Goal: Task Accomplishment & Management: Complete application form

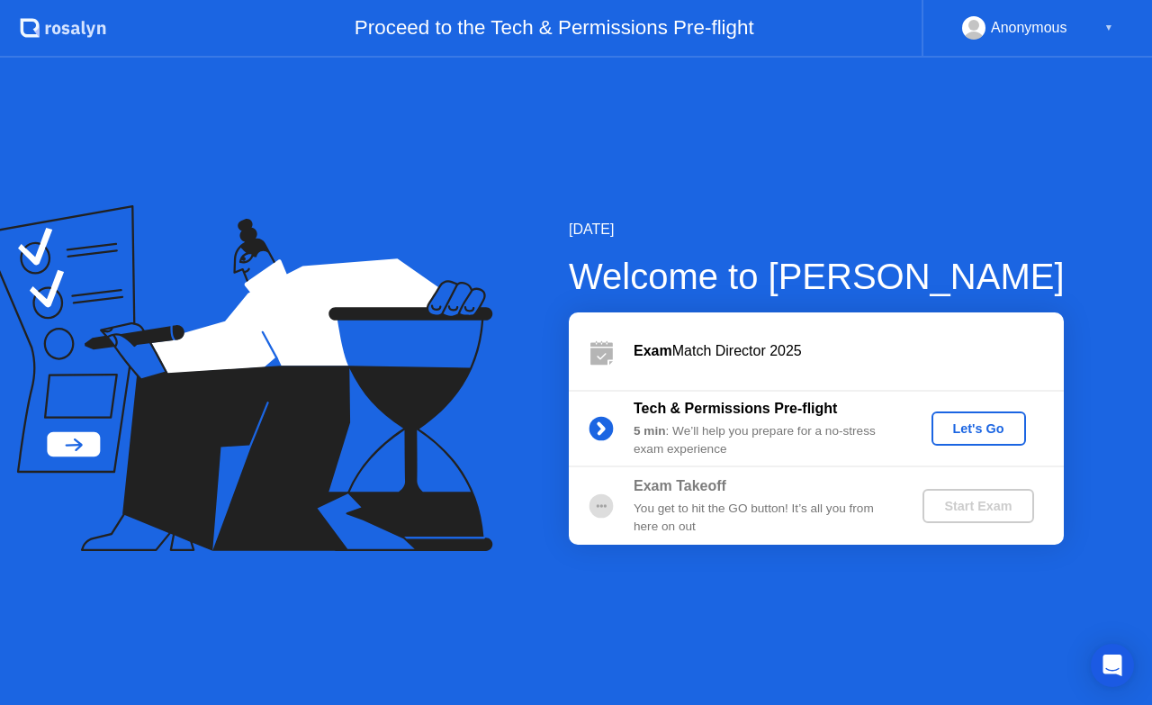
click at [971, 433] on div "Let's Go" at bounding box center [979, 428] width 80 height 14
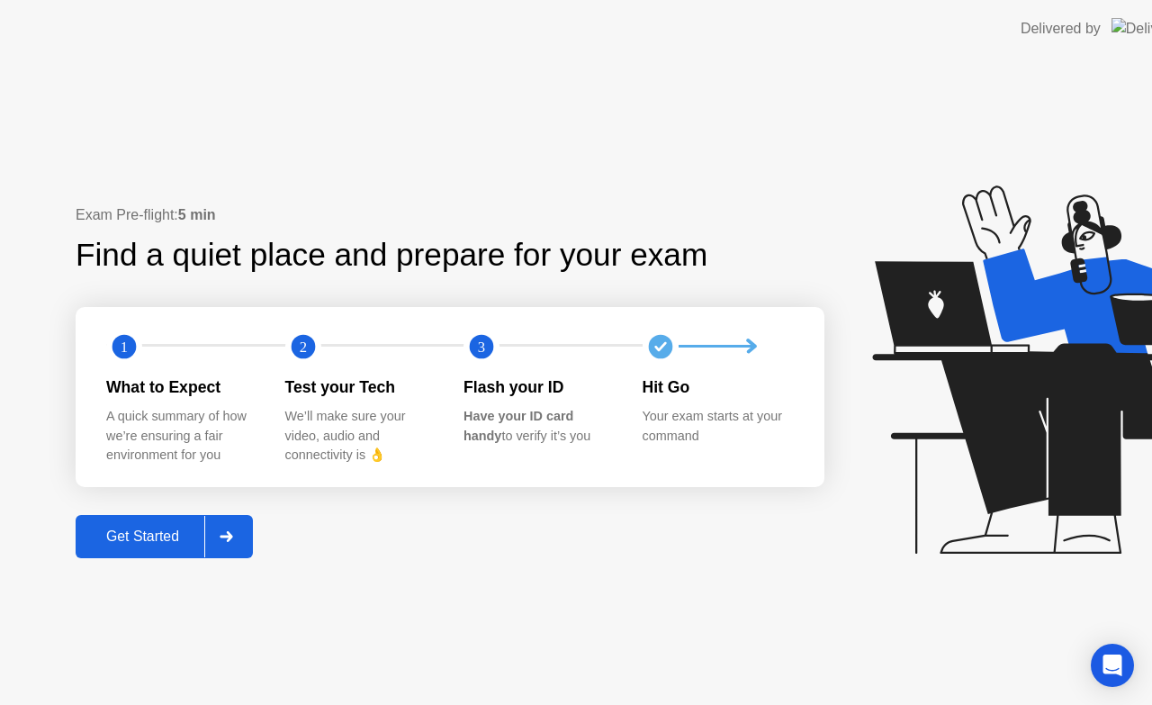
click at [971, 433] on icon at bounding box center [1060, 369] width 376 height 368
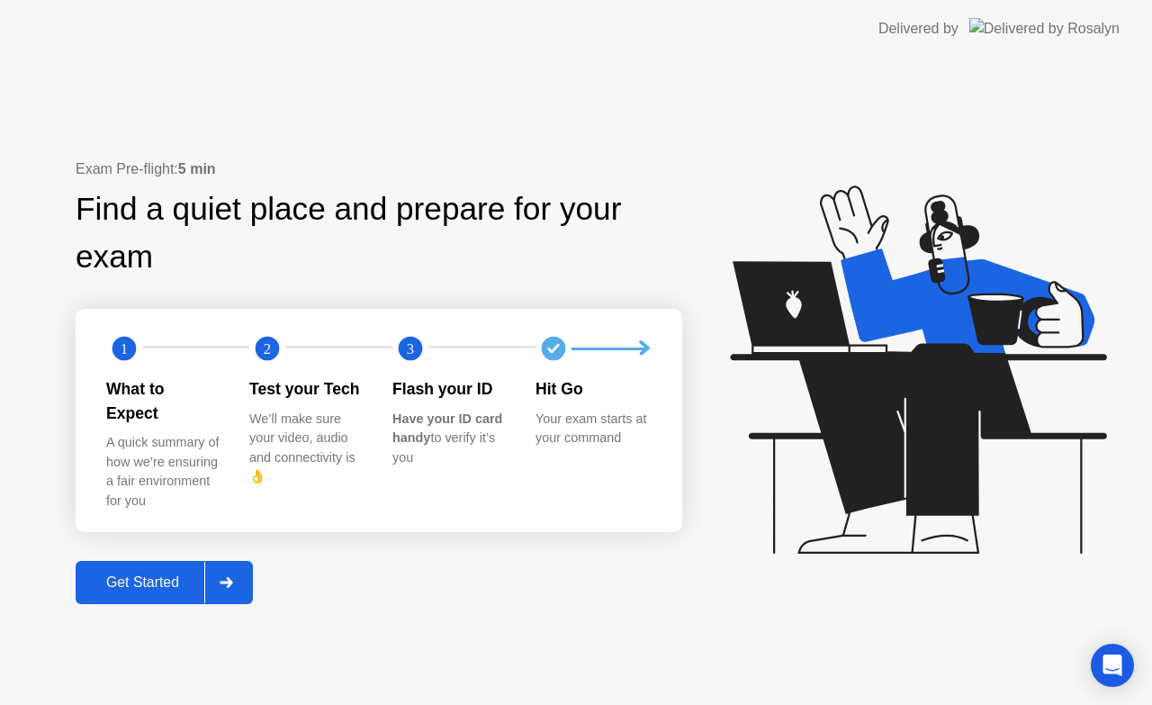
click at [136, 561] on button "Get Started" at bounding box center [164, 582] width 177 height 43
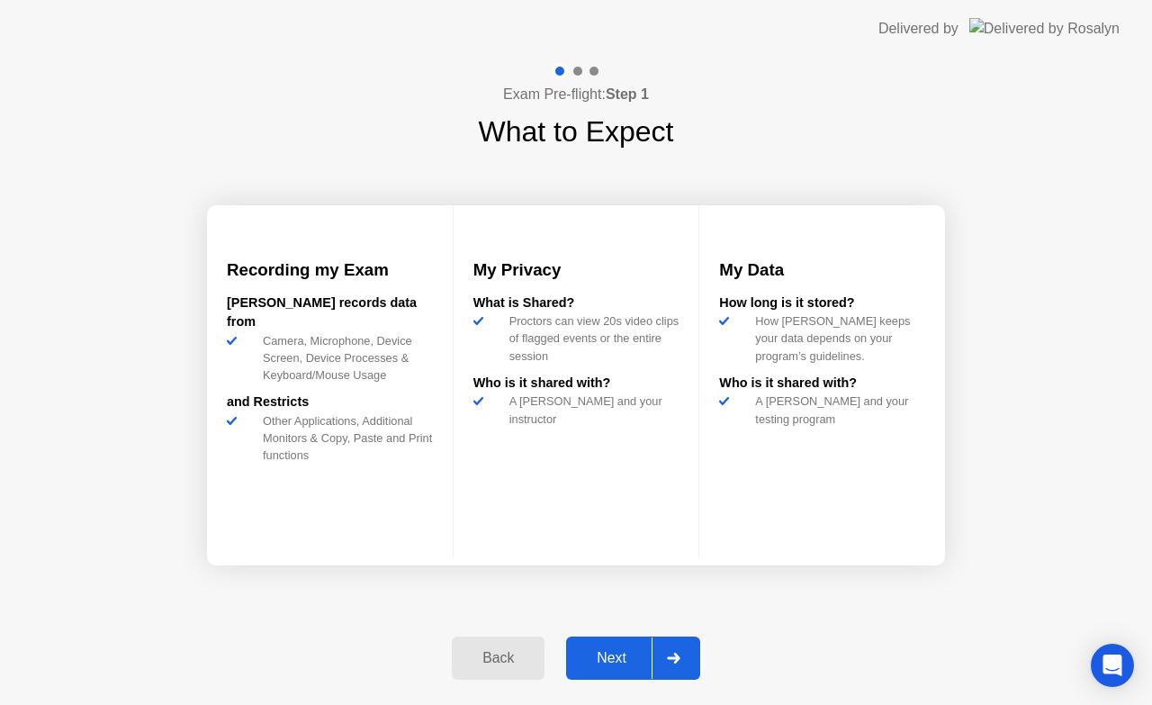
click at [612, 657] on div "Next" at bounding box center [611, 658] width 80 height 16
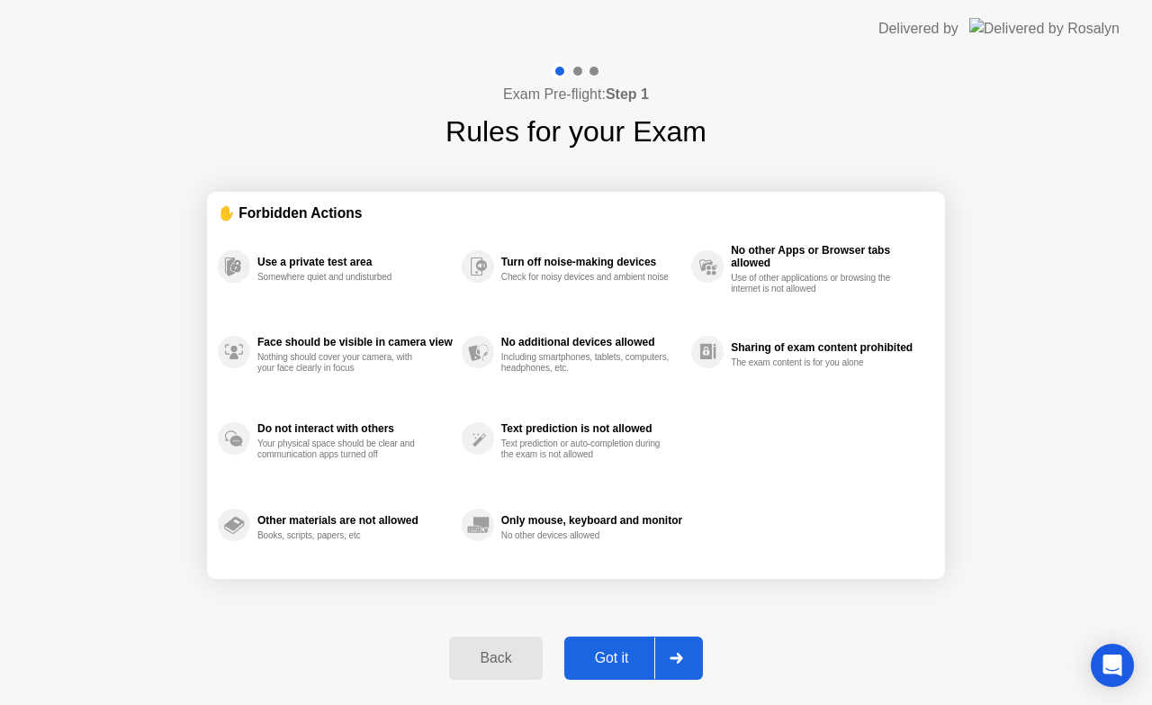
click at [612, 657] on div "Got it" at bounding box center [612, 658] width 85 height 16
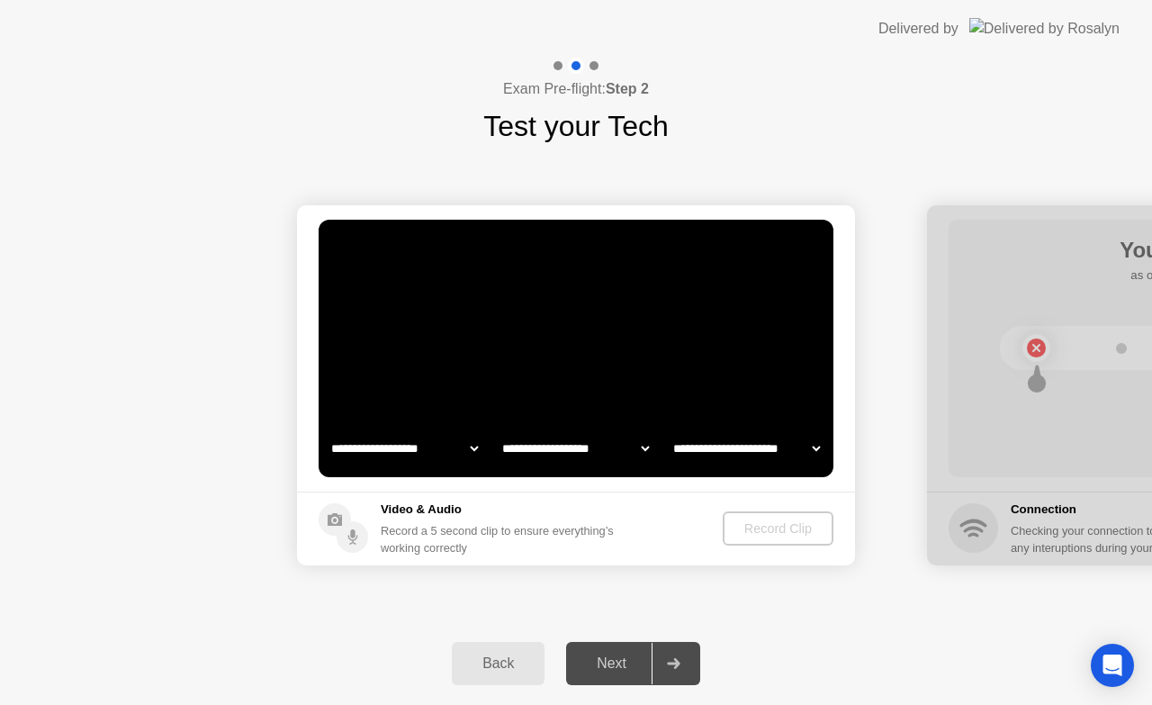
select select "**********"
select select "*******"
click at [752, 535] on div "Record Clip" at bounding box center [779, 528] width 96 height 14
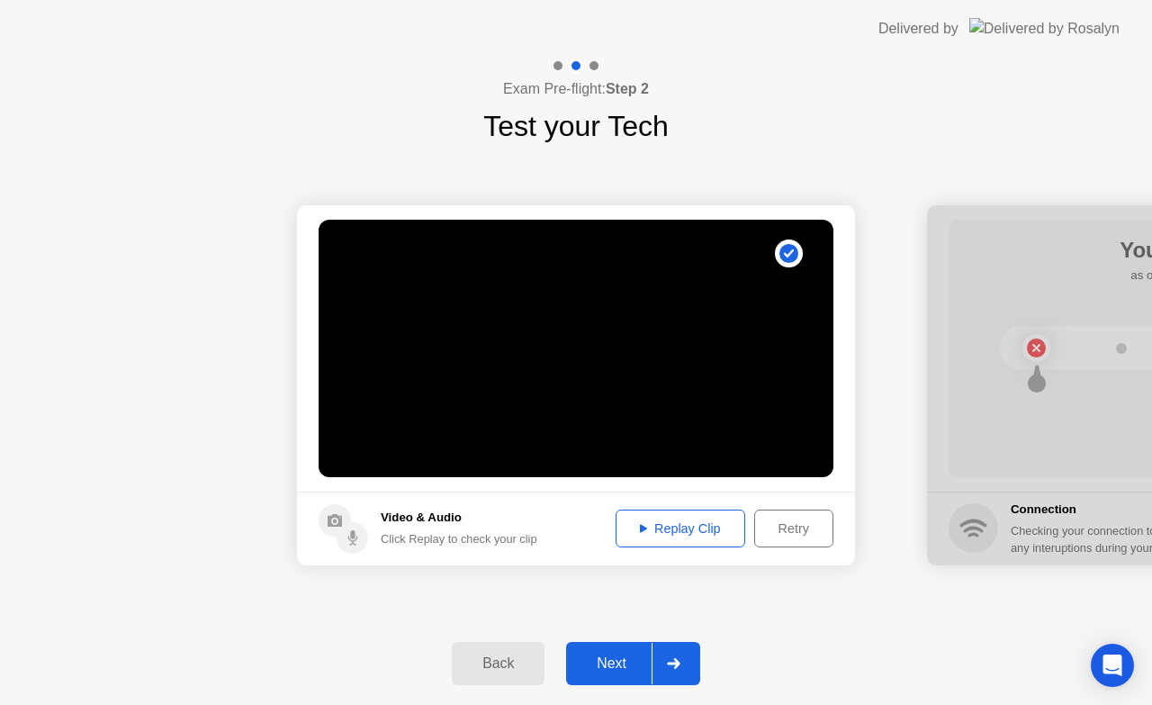
click at [778, 527] on div "Retry" at bounding box center [793, 528] width 67 height 14
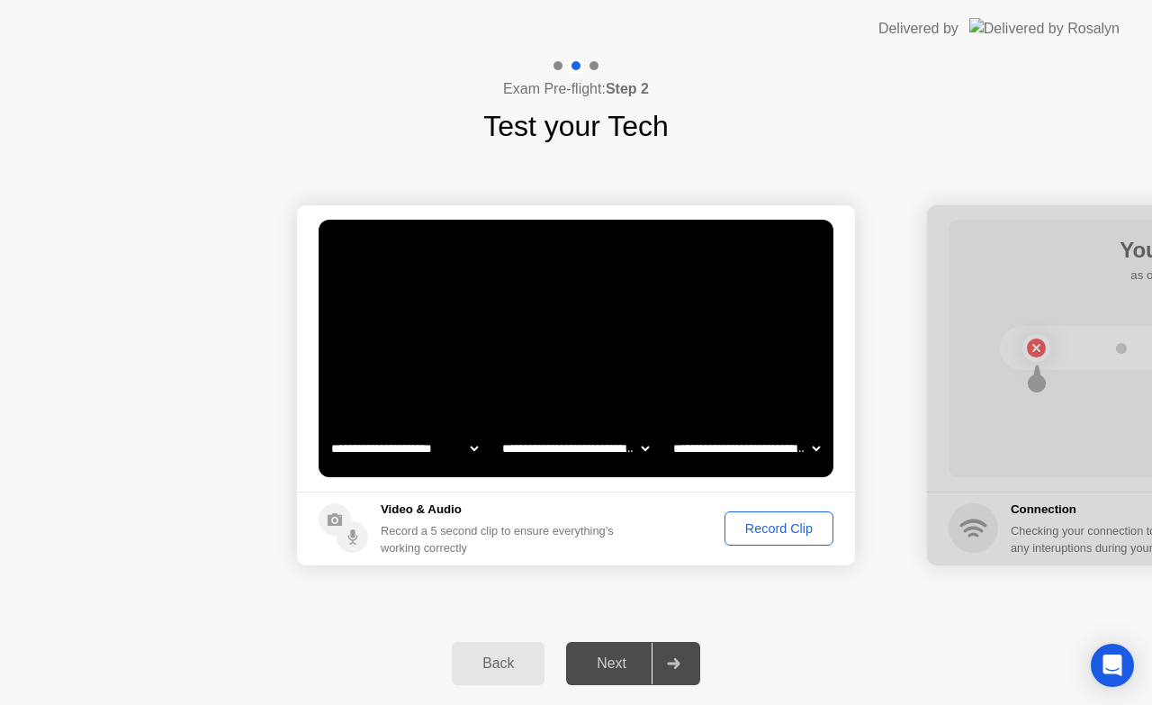
click at [778, 527] on div "Record Clip" at bounding box center [779, 528] width 96 height 14
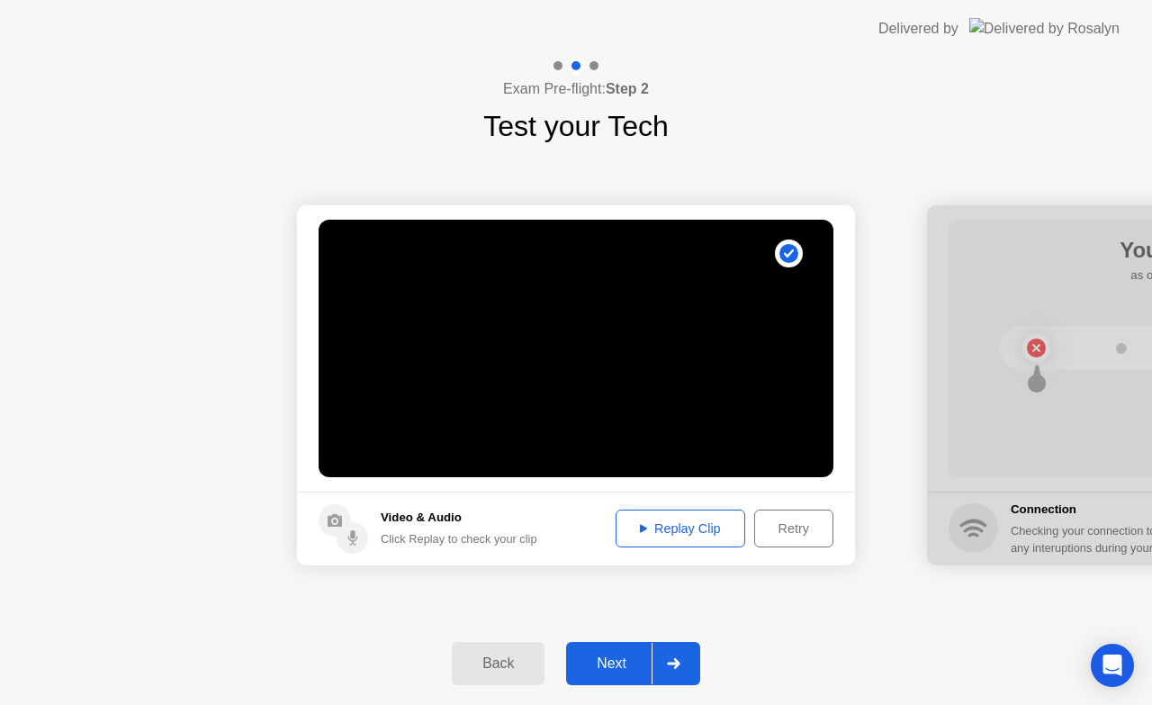
click at [650, 535] on div "Replay Clip" at bounding box center [680, 528] width 117 height 14
click at [781, 529] on div "Retry" at bounding box center [793, 528] width 67 height 14
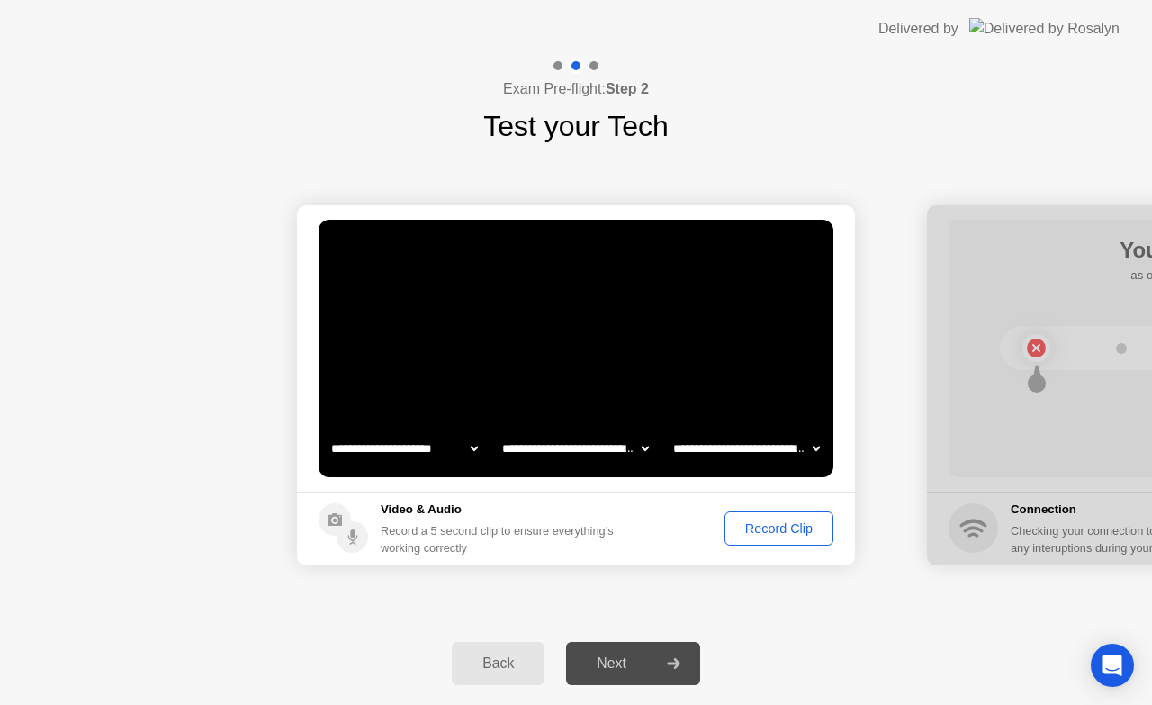
click at [781, 529] on div "Record Clip" at bounding box center [779, 528] width 96 height 14
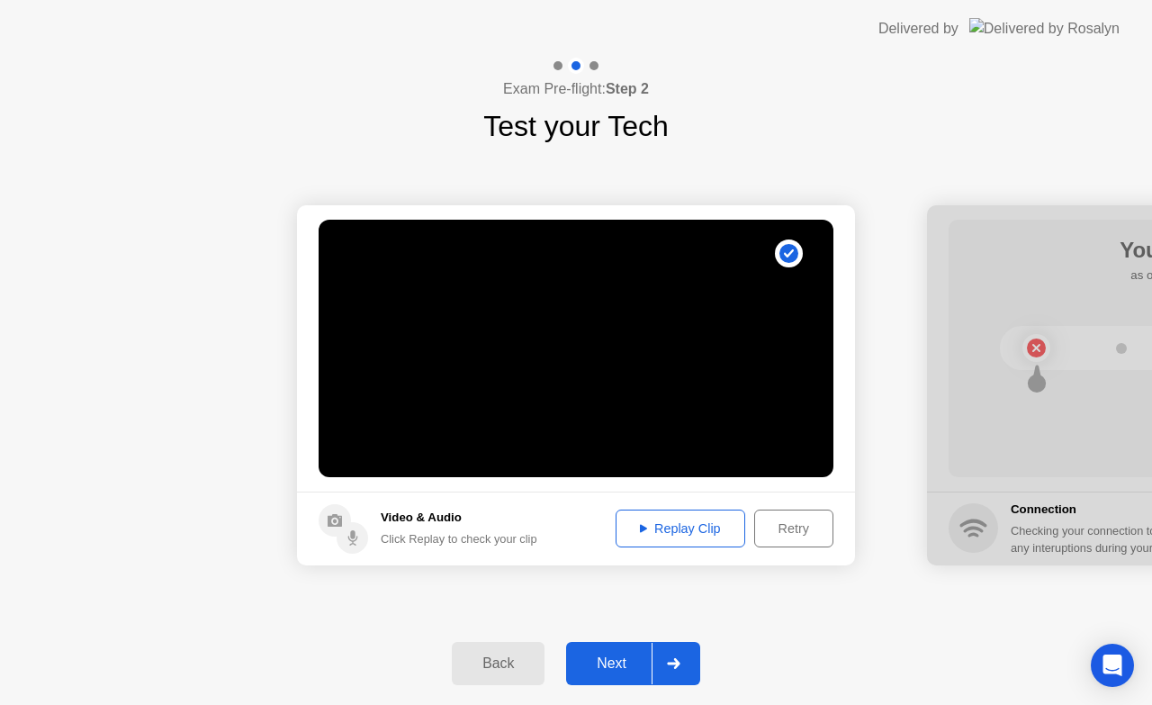
click at [685, 529] on div "Replay Clip" at bounding box center [680, 528] width 117 height 14
click at [601, 659] on div "Next" at bounding box center [611, 663] width 80 height 16
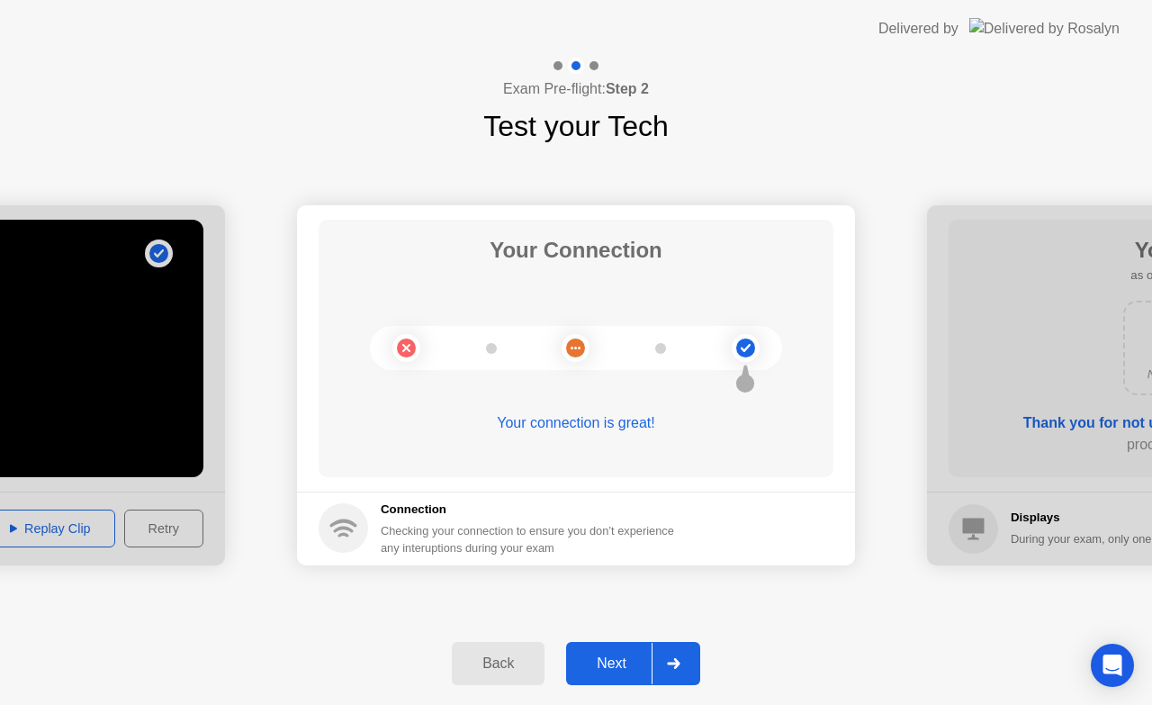
click at [601, 659] on div "Next" at bounding box center [611, 663] width 80 height 16
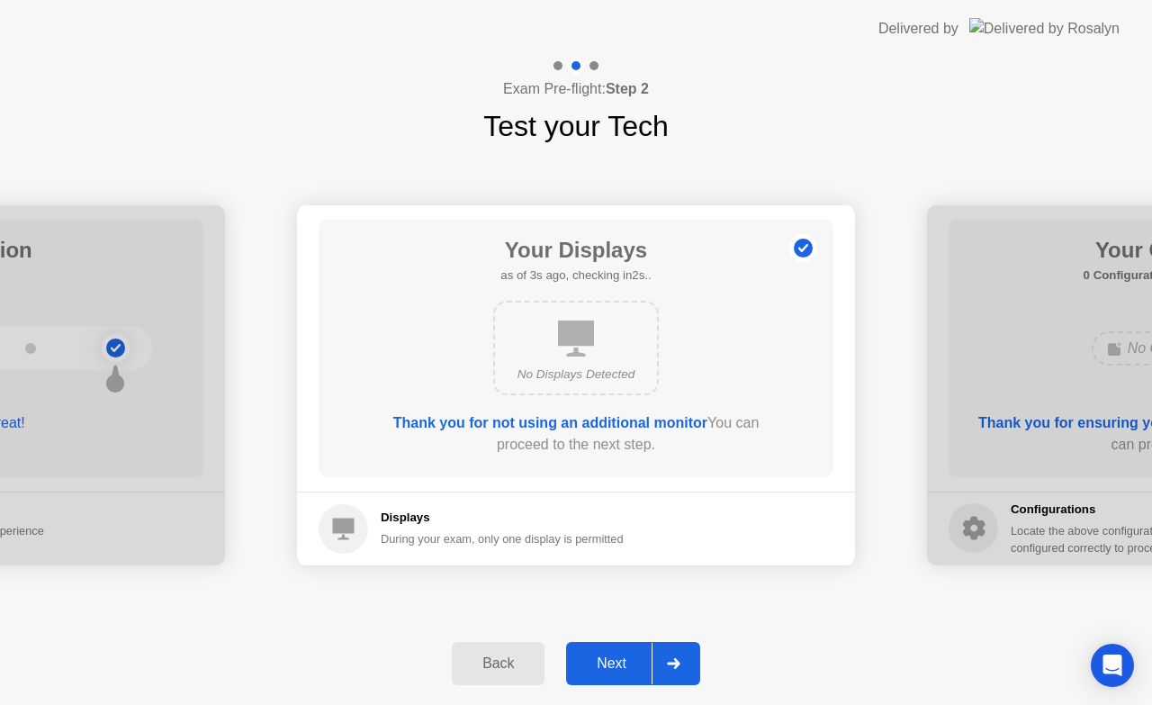
click at [601, 659] on div "Next" at bounding box center [611, 663] width 80 height 16
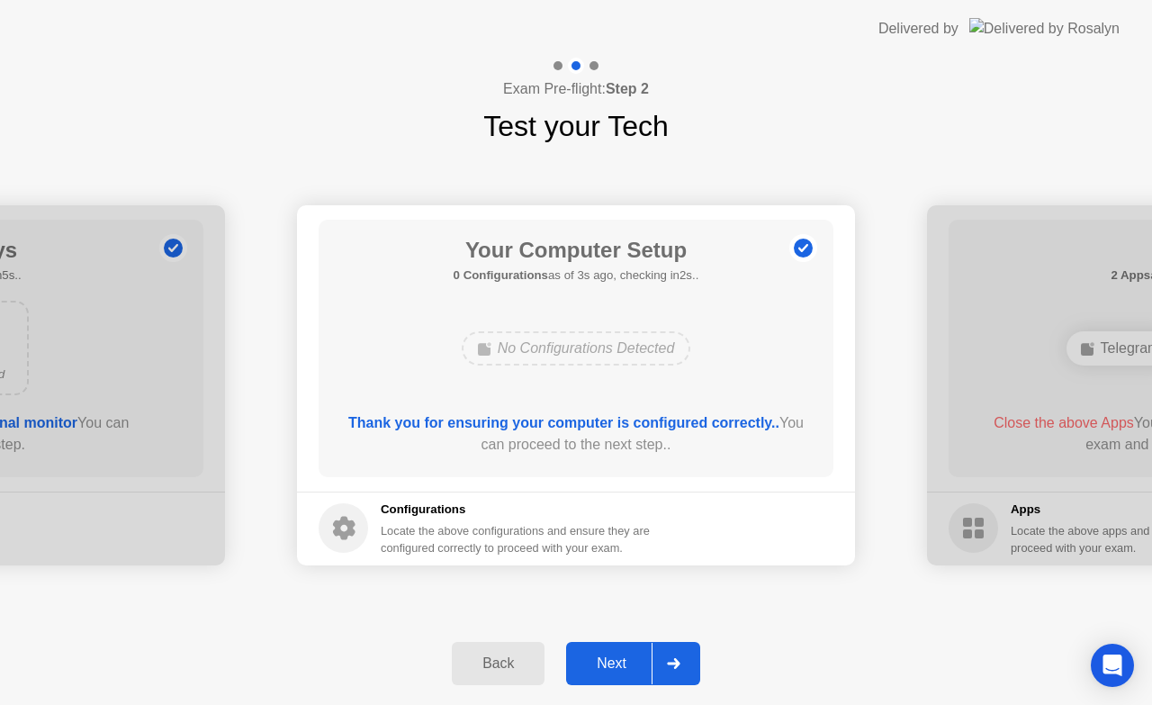
click at [601, 659] on div "Next" at bounding box center [611, 663] width 80 height 16
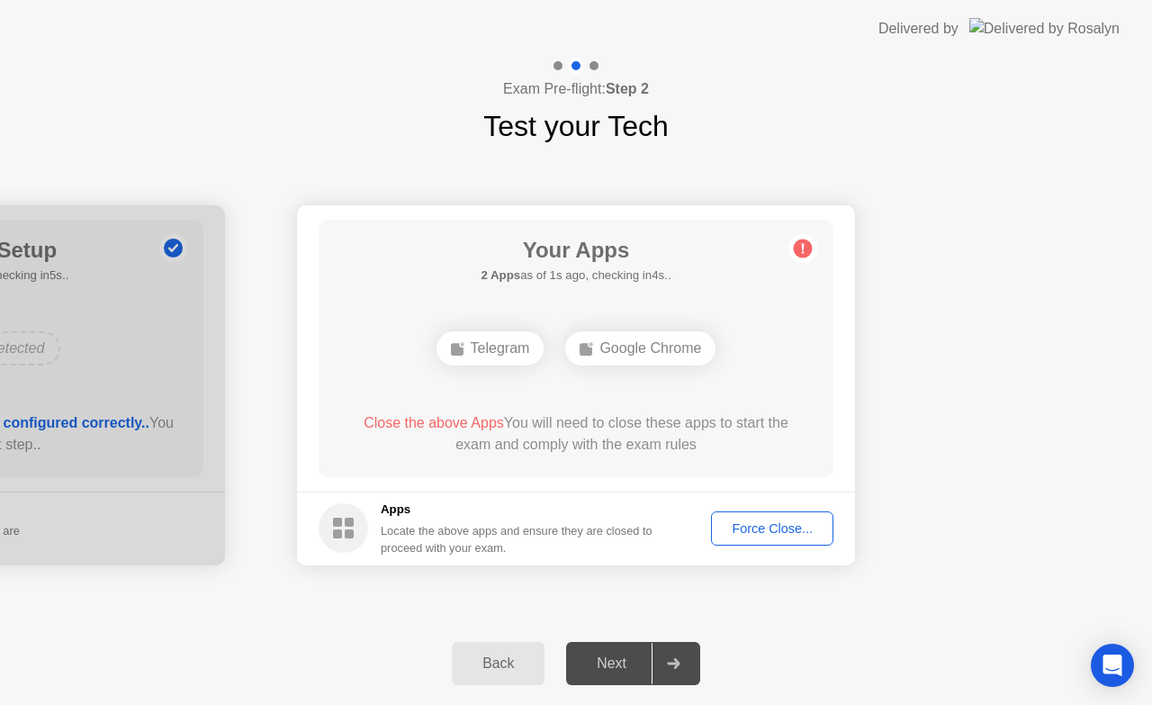
click at [761, 531] on div "Force Close..." at bounding box center [772, 528] width 110 height 14
click at [616, 671] on div "Next" at bounding box center [611, 663] width 80 height 16
click at [745, 531] on div "Force Close..." at bounding box center [772, 528] width 110 height 14
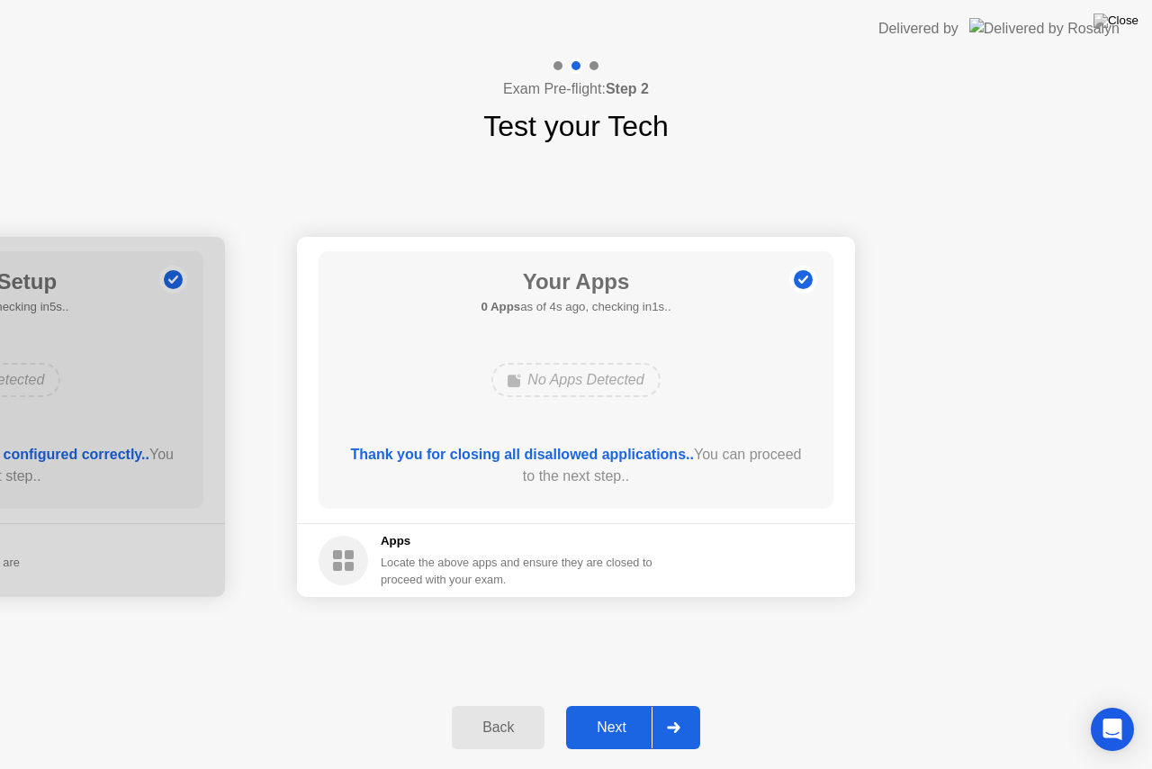
click at [614, 704] on div "Next" at bounding box center [611, 727] width 80 height 16
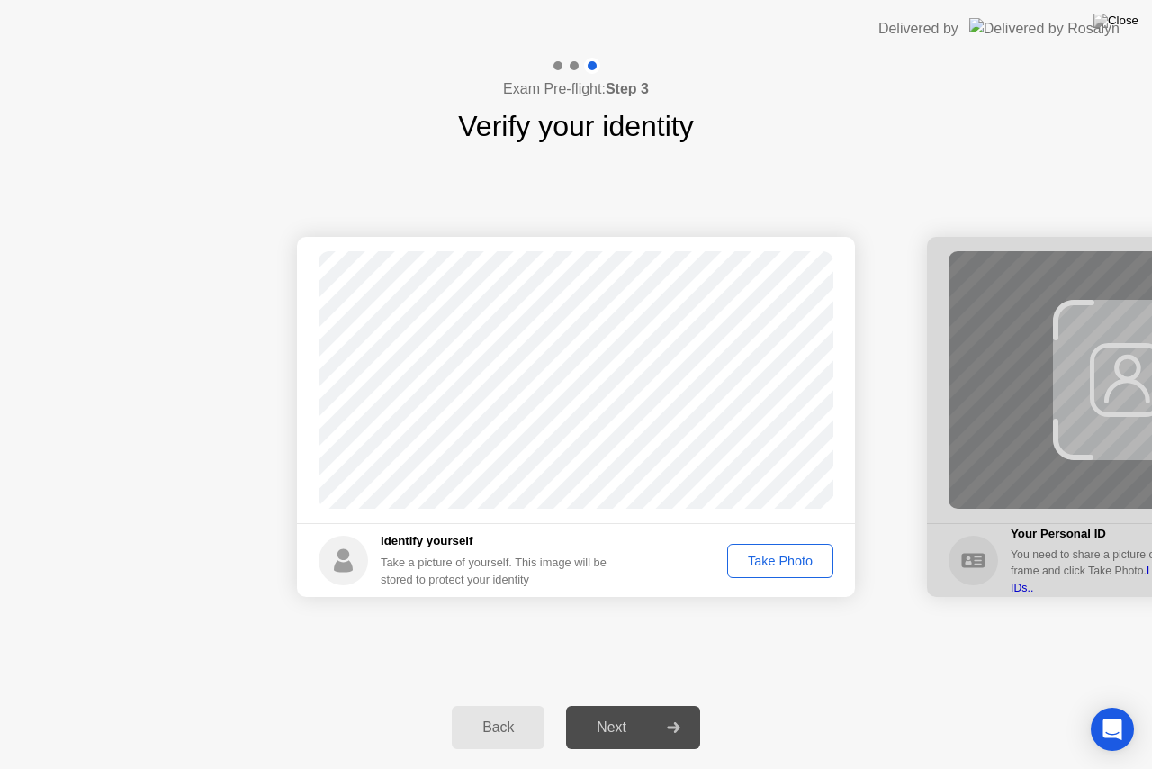
click at [776, 556] on div "Take Photo" at bounding box center [780, 560] width 94 height 14
click at [776, 556] on div "Retake" at bounding box center [792, 560] width 70 height 14
click at [776, 556] on div "Take Photo" at bounding box center [780, 560] width 94 height 14
click at [621, 704] on button "Next" at bounding box center [633, 727] width 134 height 43
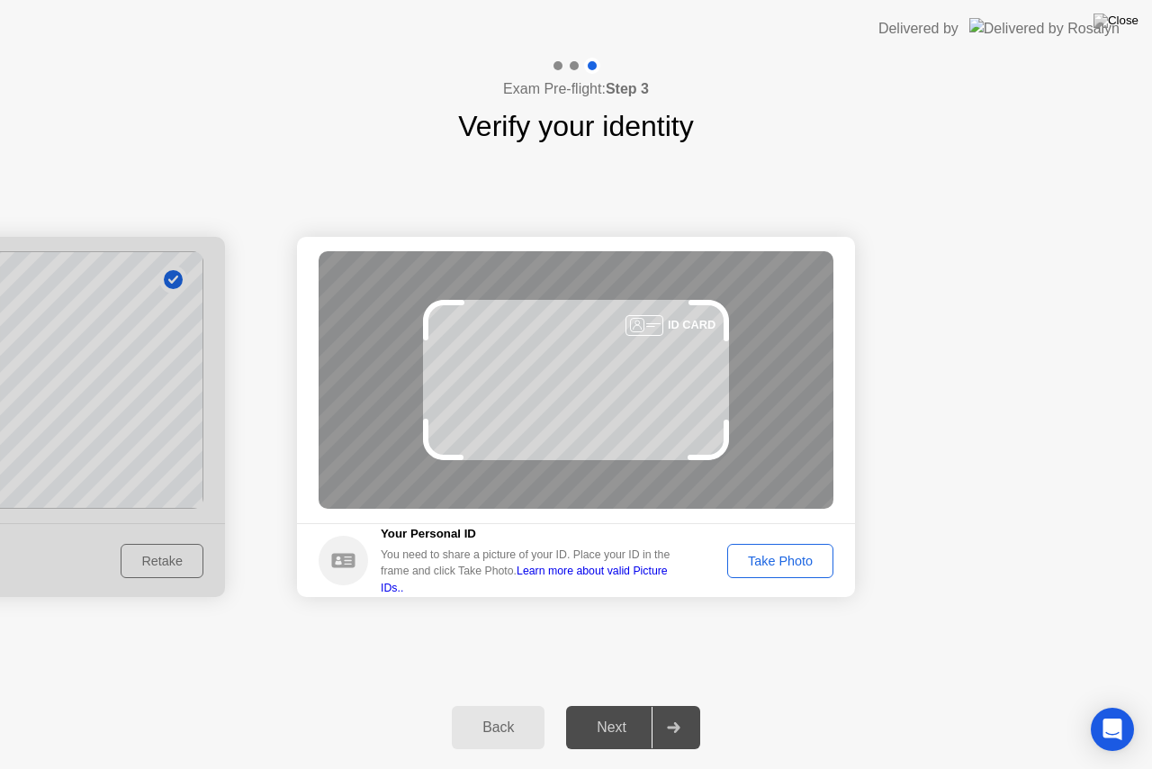
click at [774, 556] on div "Take Photo" at bounding box center [780, 560] width 94 height 14
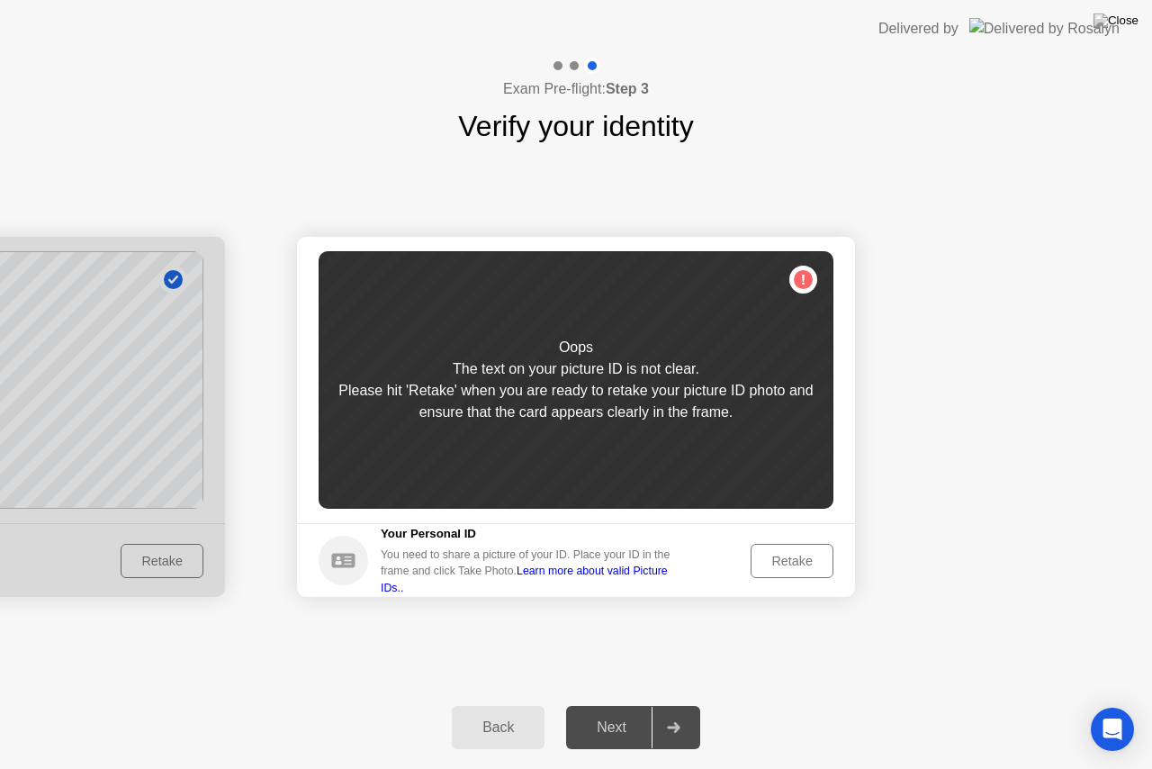
click at [776, 556] on div "Retake" at bounding box center [792, 560] width 70 height 14
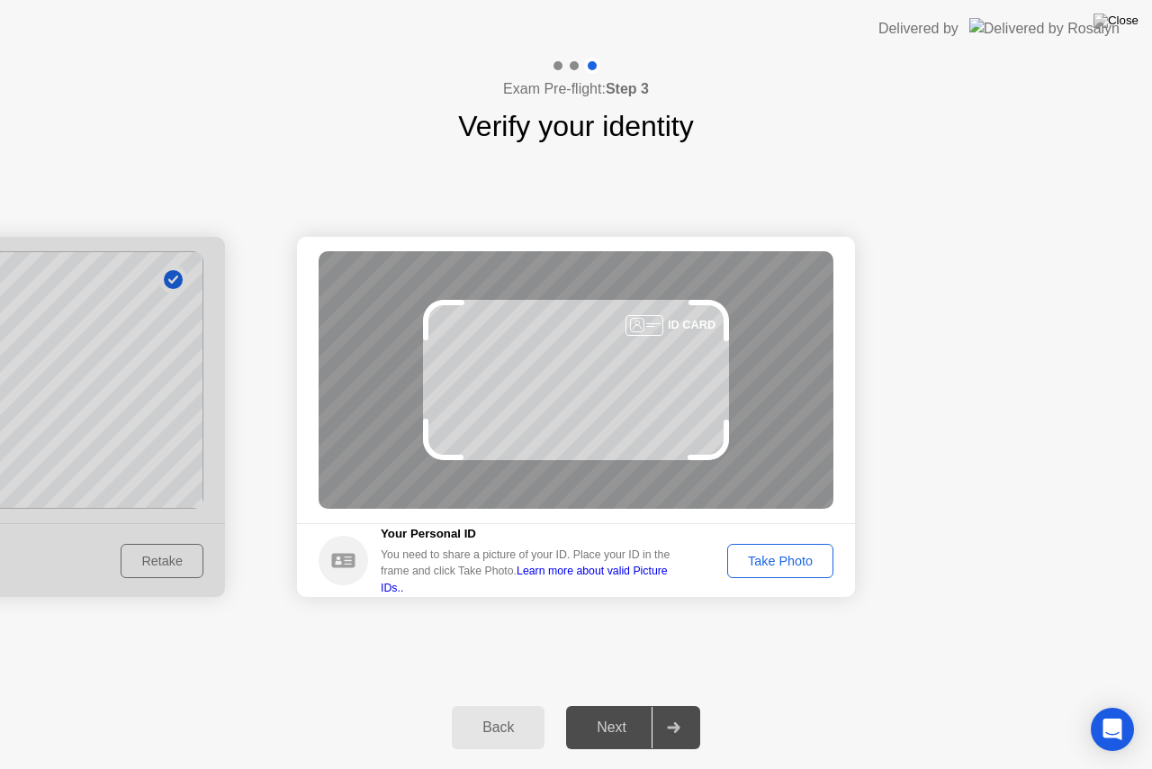
click at [577, 0] on header "Delivered by" at bounding box center [576, 29] width 1152 height 58
click at [787, 562] on div "Take Photo" at bounding box center [780, 560] width 94 height 14
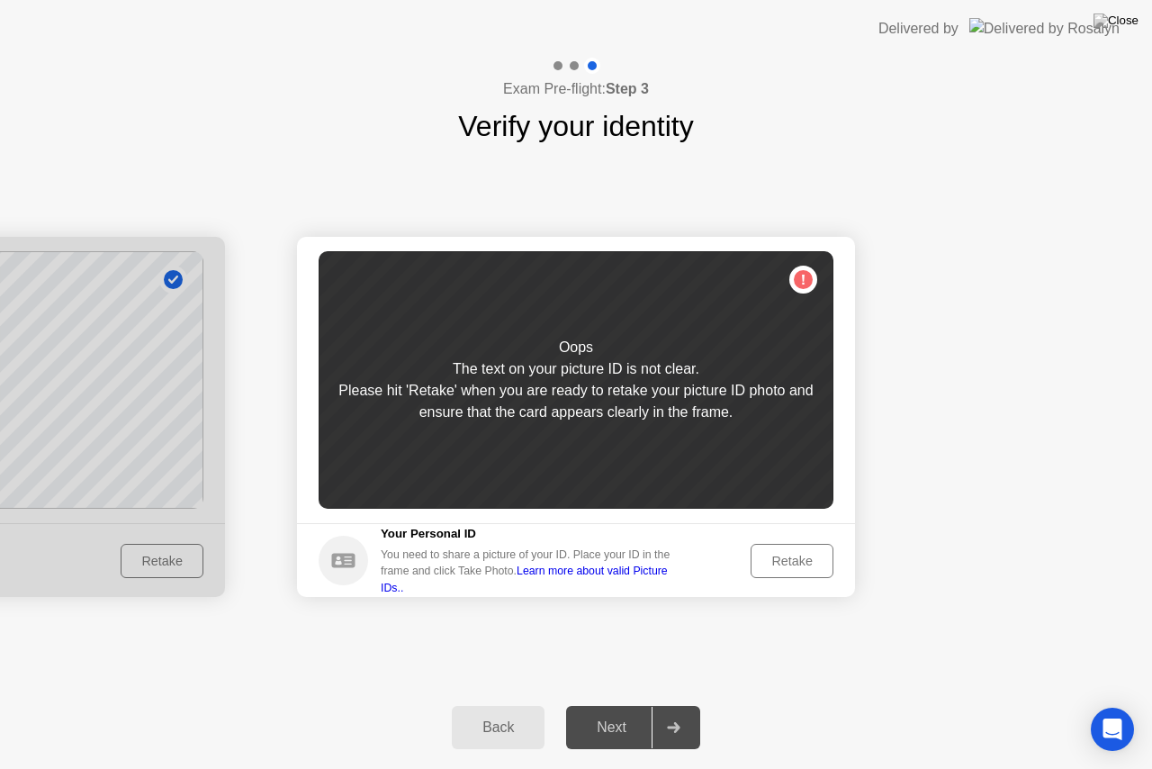
click at [787, 562] on div "Retake" at bounding box center [792, 560] width 70 height 14
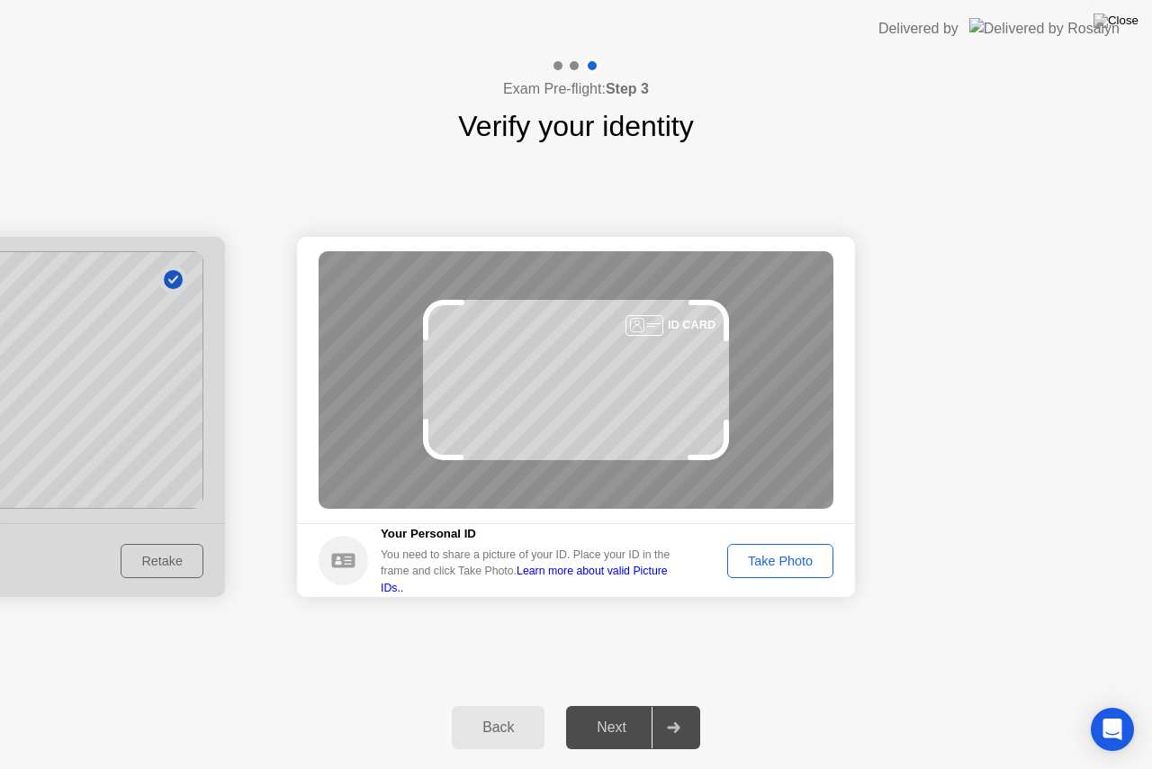
click at [787, 562] on div "Take Photo" at bounding box center [780, 560] width 94 height 14
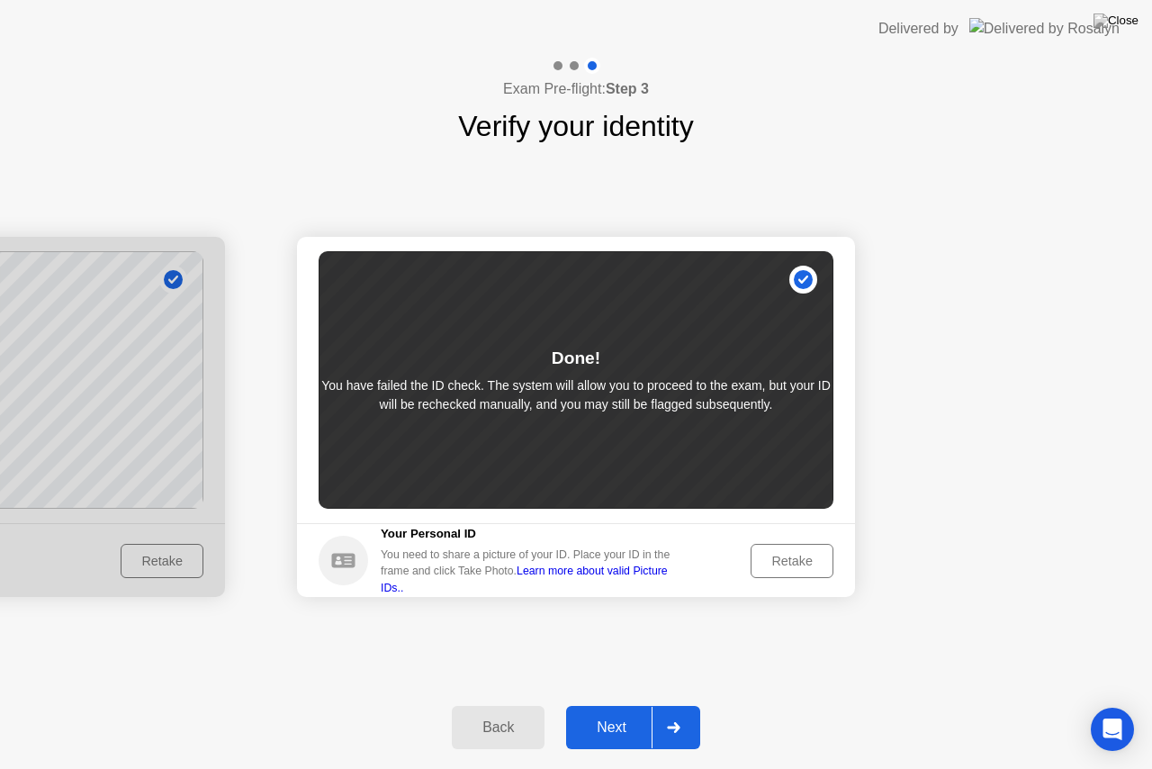
click at [787, 562] on div "Retake" at bounding box center [792, 560] width 70 height 14
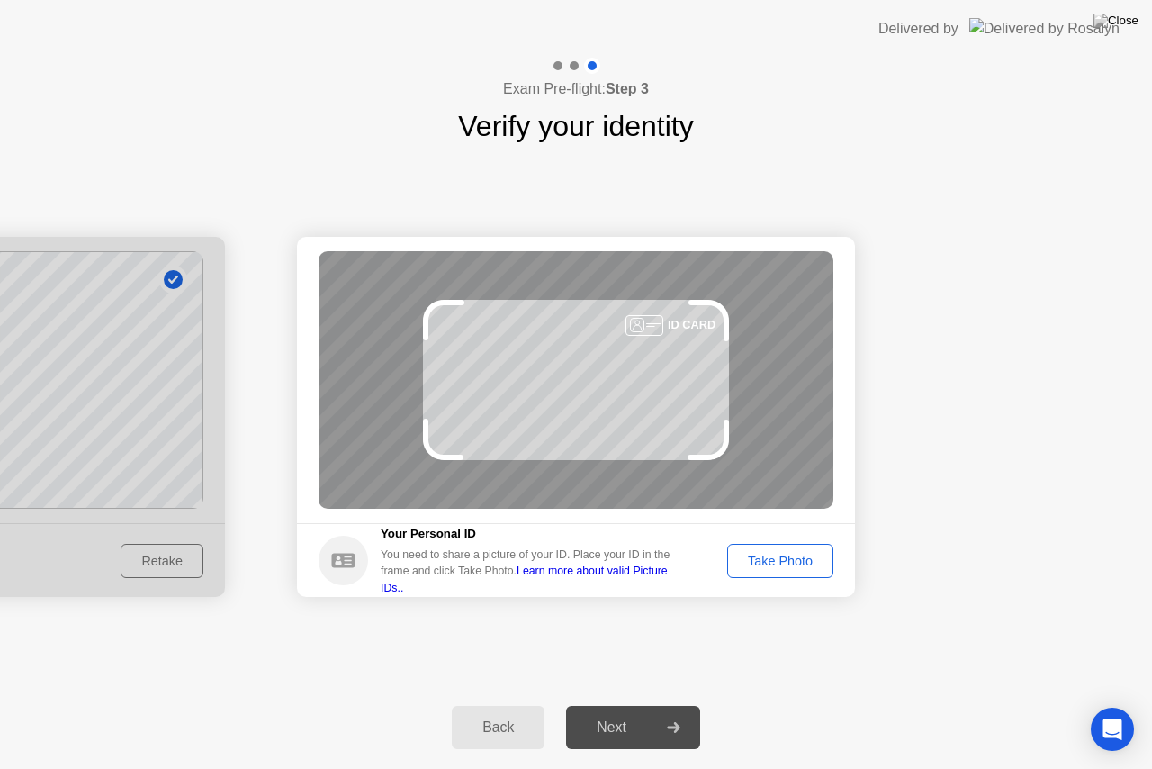
click at [787, 562] on div "Take Photo" at bounding box center [780, 560] width 94 height 14
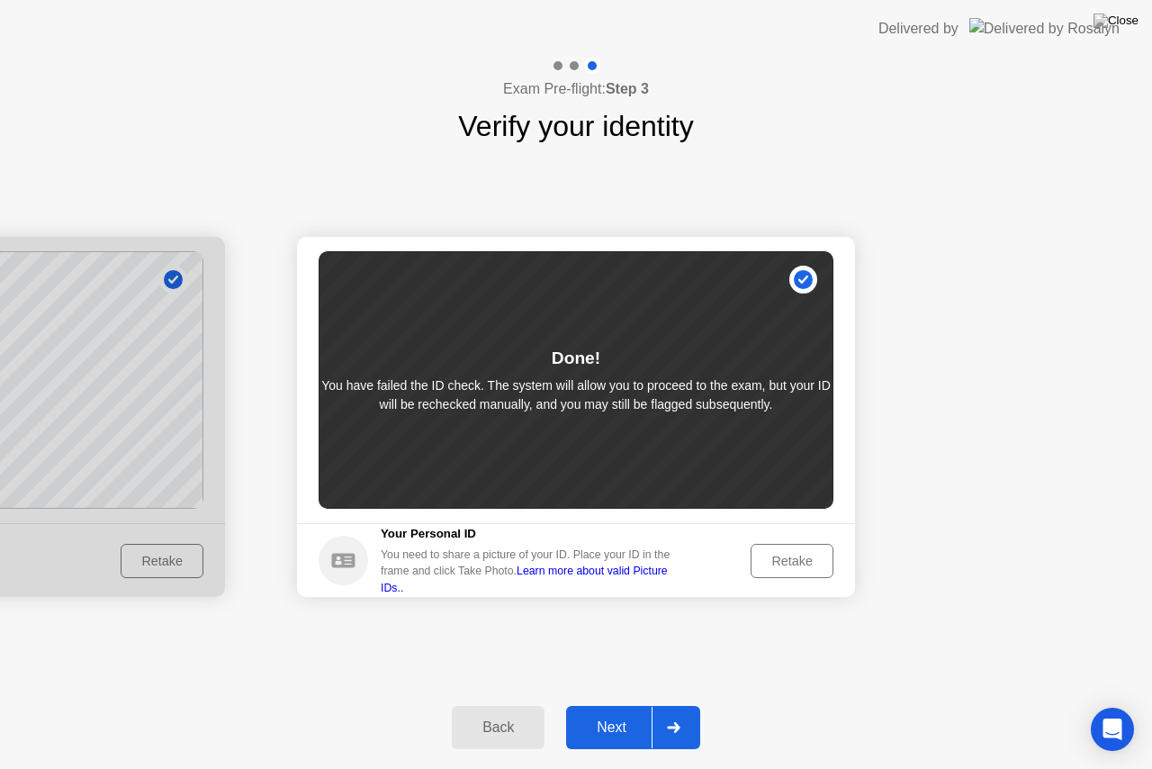
click at [616, 704] on div "Next" at bounding box center [611, 727] width 80 height 16
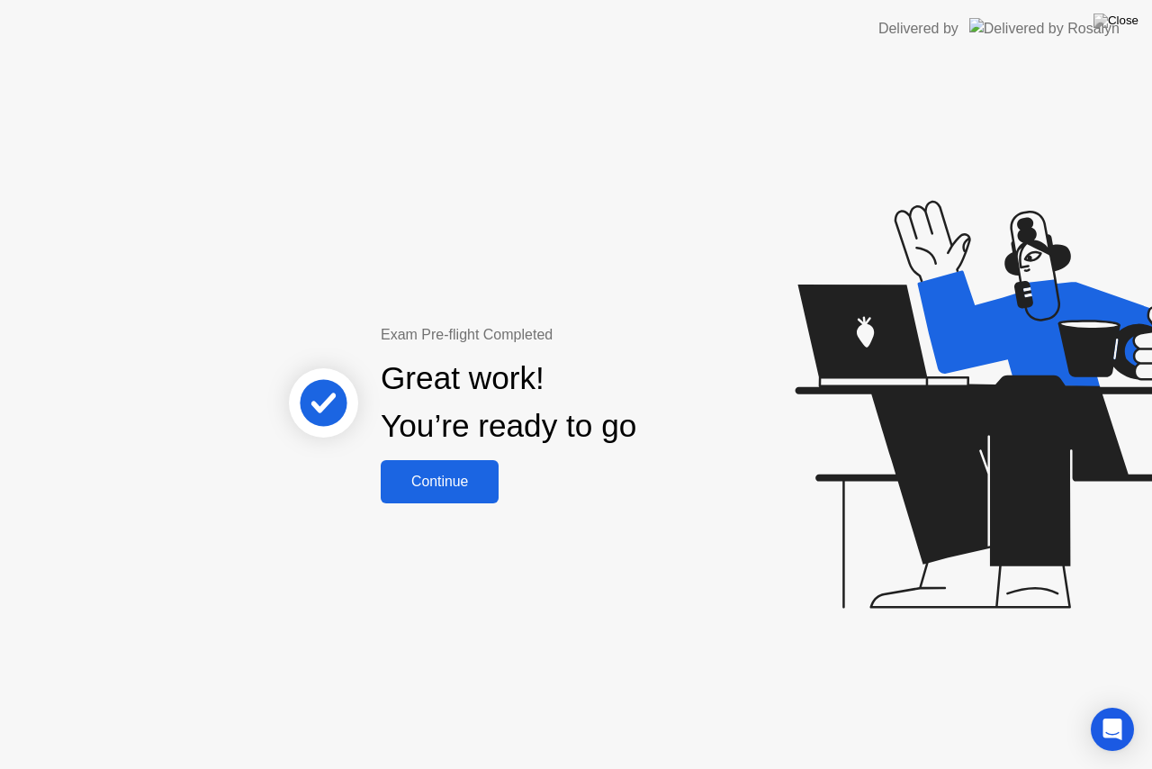
click at [432, 492] on button "Continue" at bounding box center [440, 481] width 118 height 43
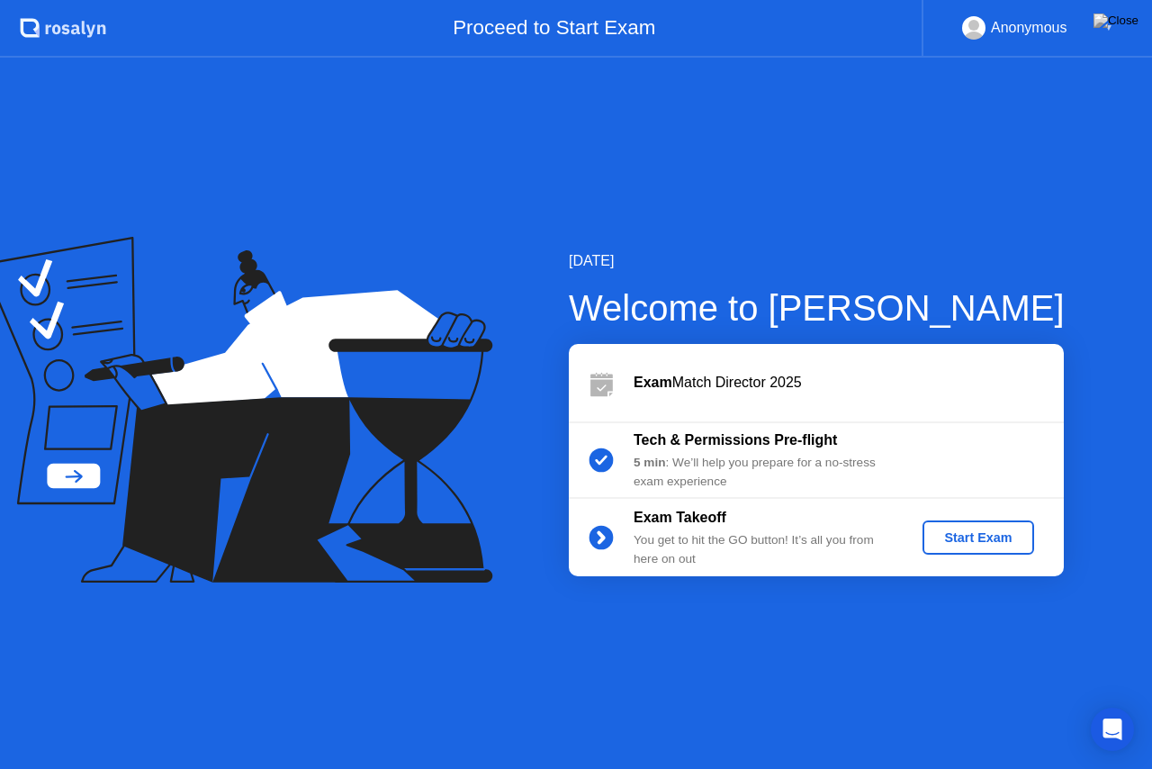
click at [947, 533] on div "Start Exam" at bounding box center [978, 537] width 96 height 14
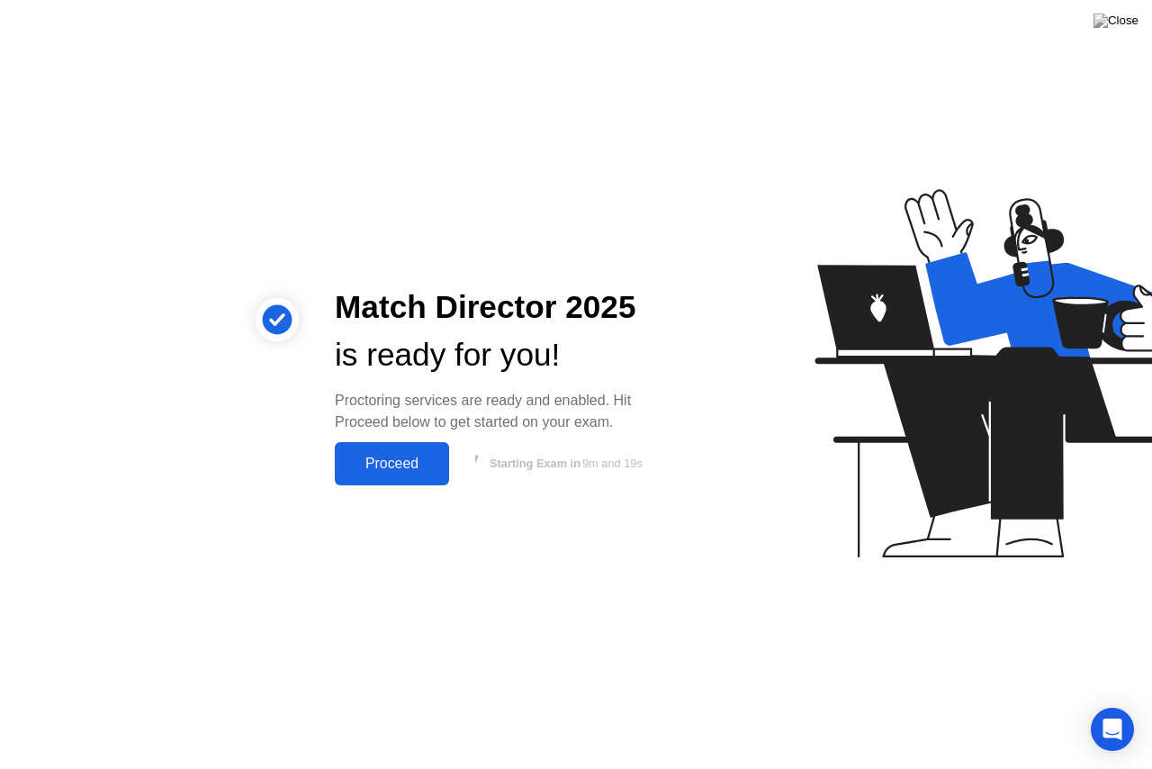
click at [405, 470] on div "Proceed" at bounding box center [391, 463] width 103 height 16
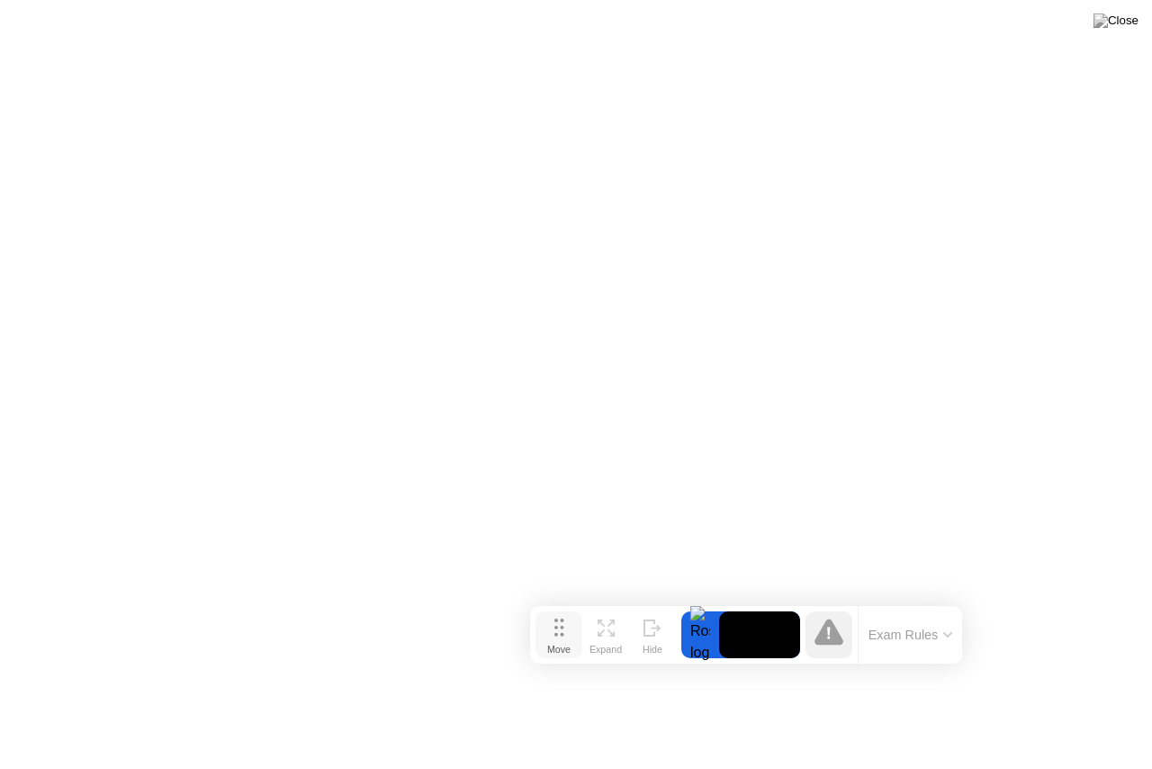
drag, startPoint x: 402, startPoint y: 731, endPoint x: 572, endPoint y: 625, distance: 200.0
click at [572, 625] on button "Move" at bounding box center [558, 634] width 47 height 47
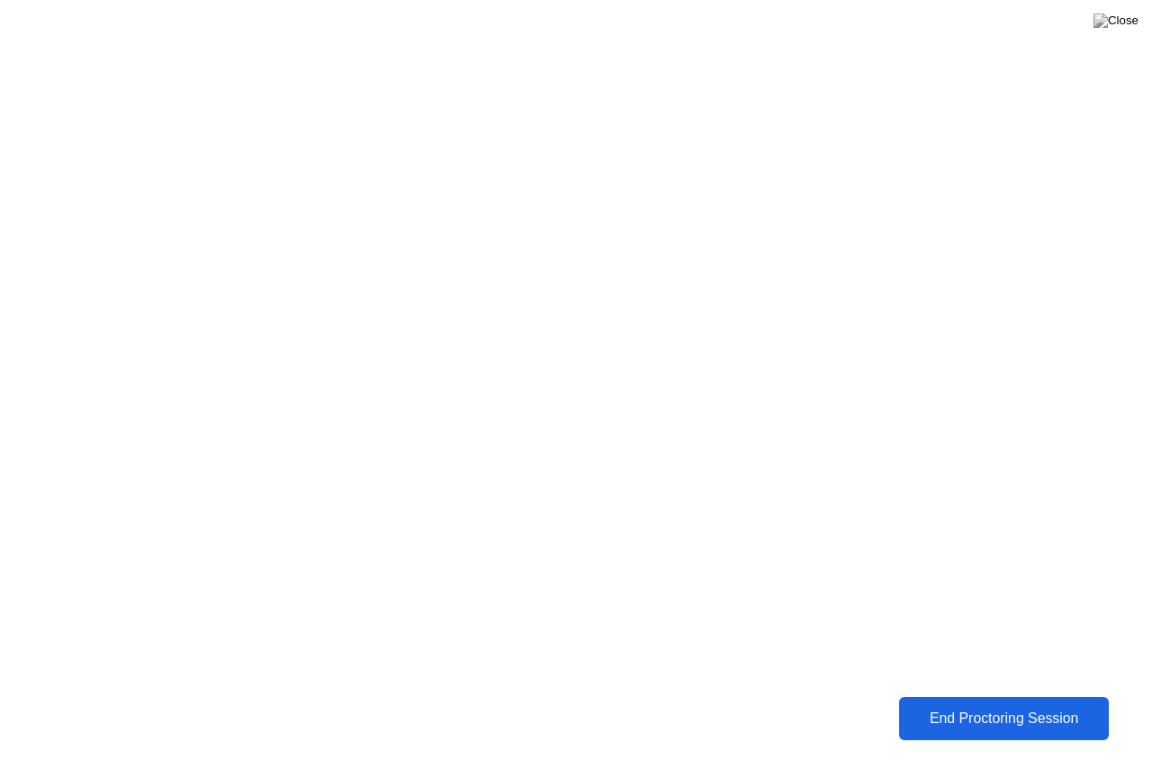
click at [985, 704] on button "End Proctoring Session" at bounding box center [1004, 718] width 210 height 43
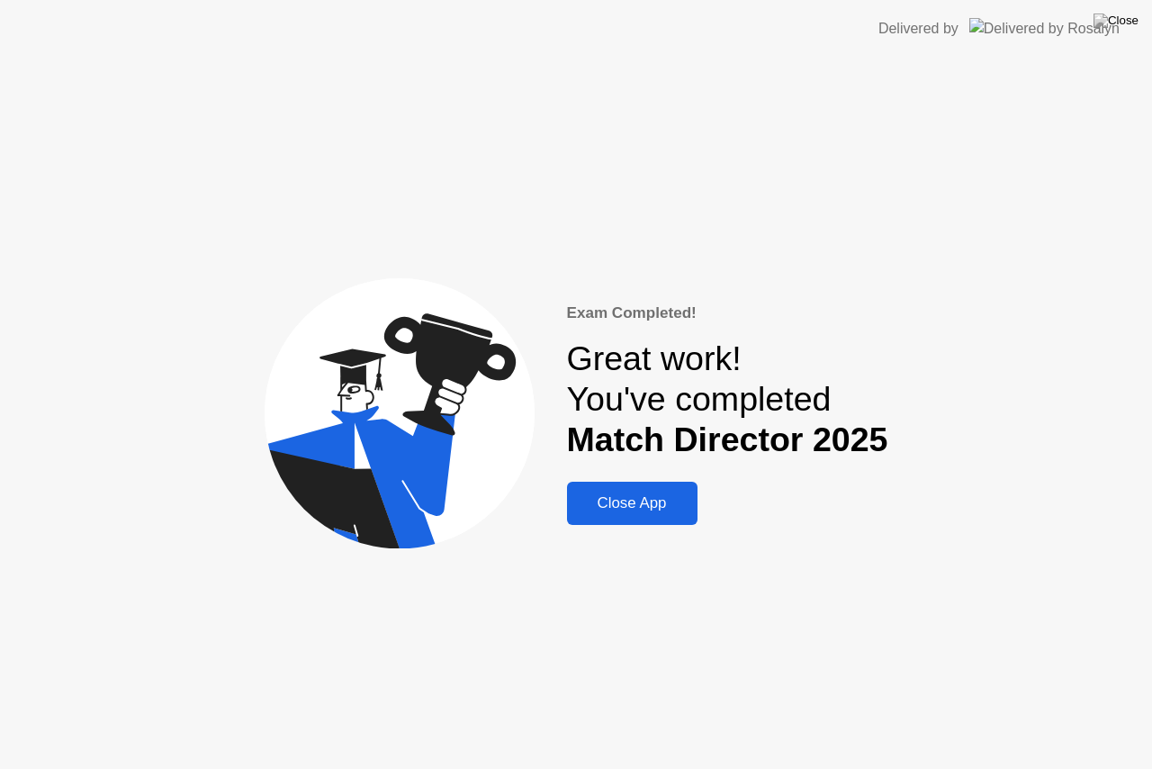
click at [649, 511] on div "Close App" at bounding box center [632, 503] width 120 height 18
